Goal: Task Accomplishment & Management: Complete application form

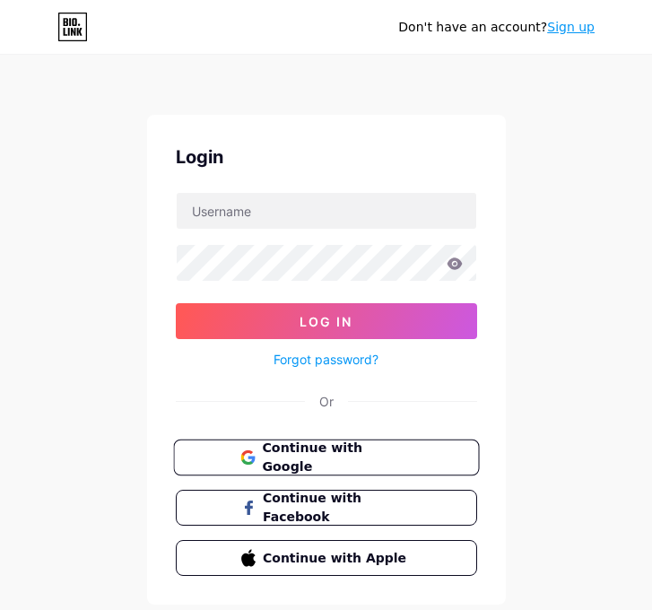
click at [277, 454] on span "Continue with Google" at bounding box center [337, 458] width 150 height 39
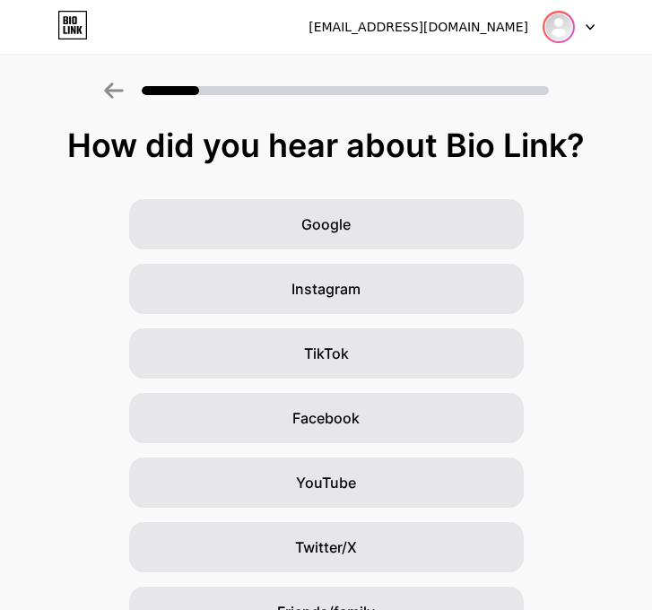
click at [566, 27] on img at bounding box center [558, 27] width 29 height 29
click at [588, 20] on div at bounding box center [569, 27] width 52 height 32
click at [464, 28] on div "montsemoleres@gmail.com" at bounding box center [419, 27] width 220 height 19
click at [77, 32] on icon at bounding box center [79, 30] width 5 height 8
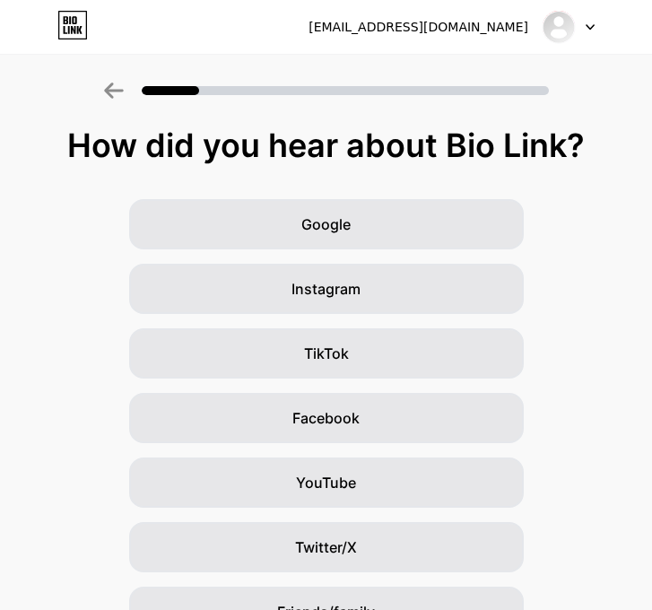
click at [116, 87] on icon at bounding box center [114, 91] width 20 height 16
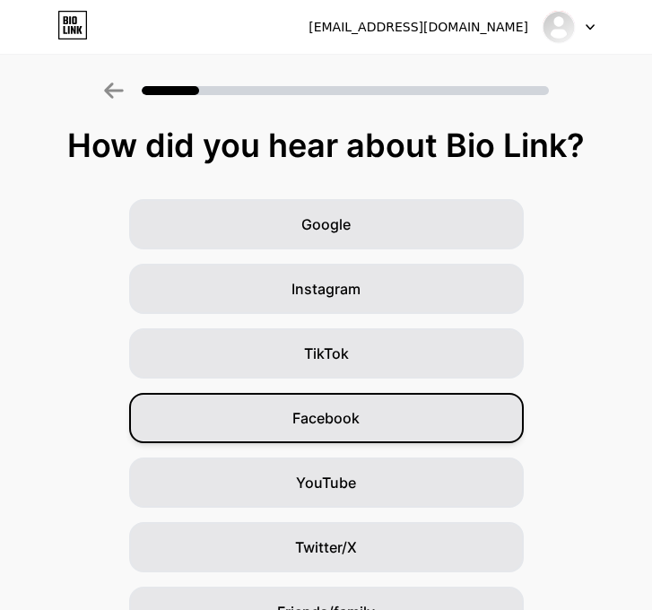
scroll to position [163, 0]
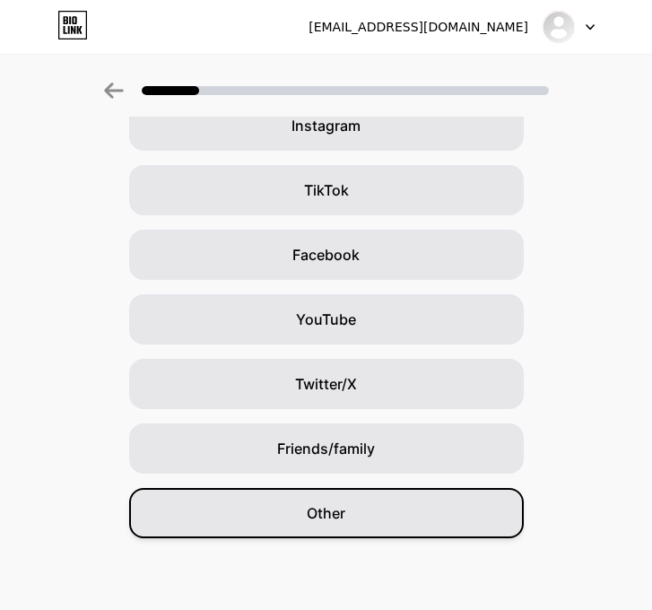
click at [329, 532] on div "Other" at bounding box center [326, 513] width 395 height 50
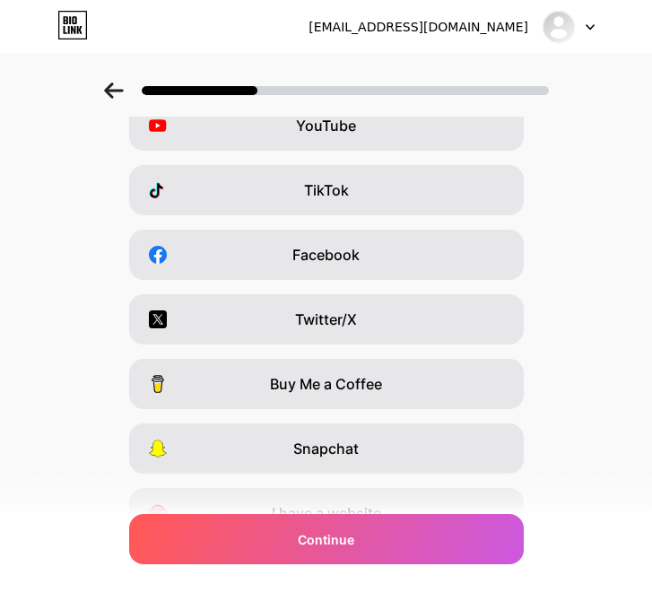
scroll to position [0, 0]
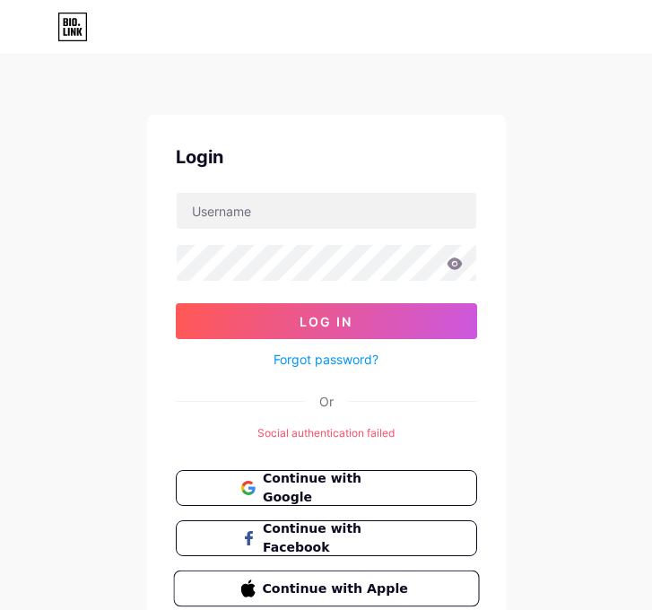
click at [389, 578] on span "Continue with Apple" at bounding box center [337, 587] width 150 height 19
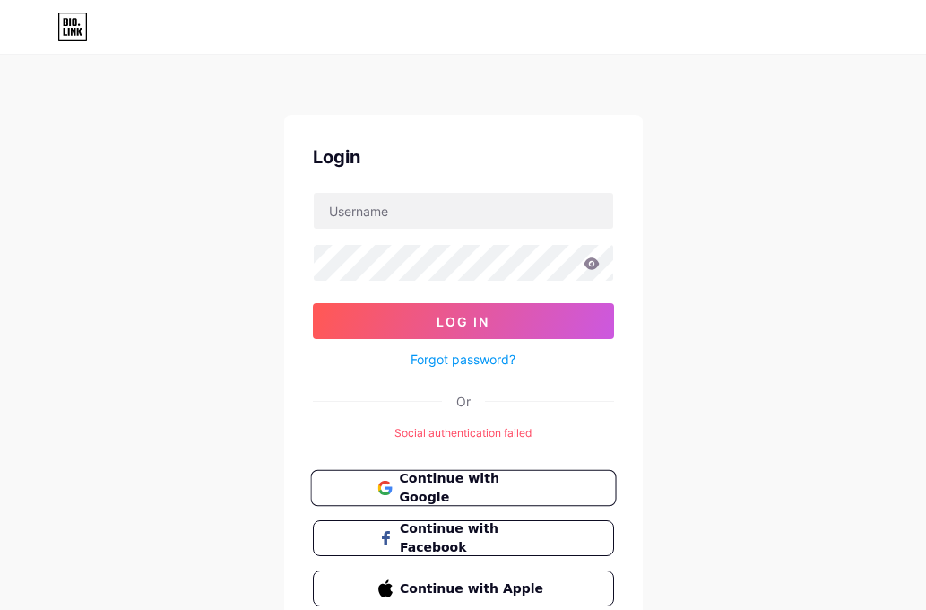
click at [393, 481] on span "Continue with Google" at bounding box center [464, 488] width 172 height 39
click at [74, 32] on icon at bounding box center [73, 32] width 4 height 8
